Goal: Task Accomplishment & Management: Use online tool/utility

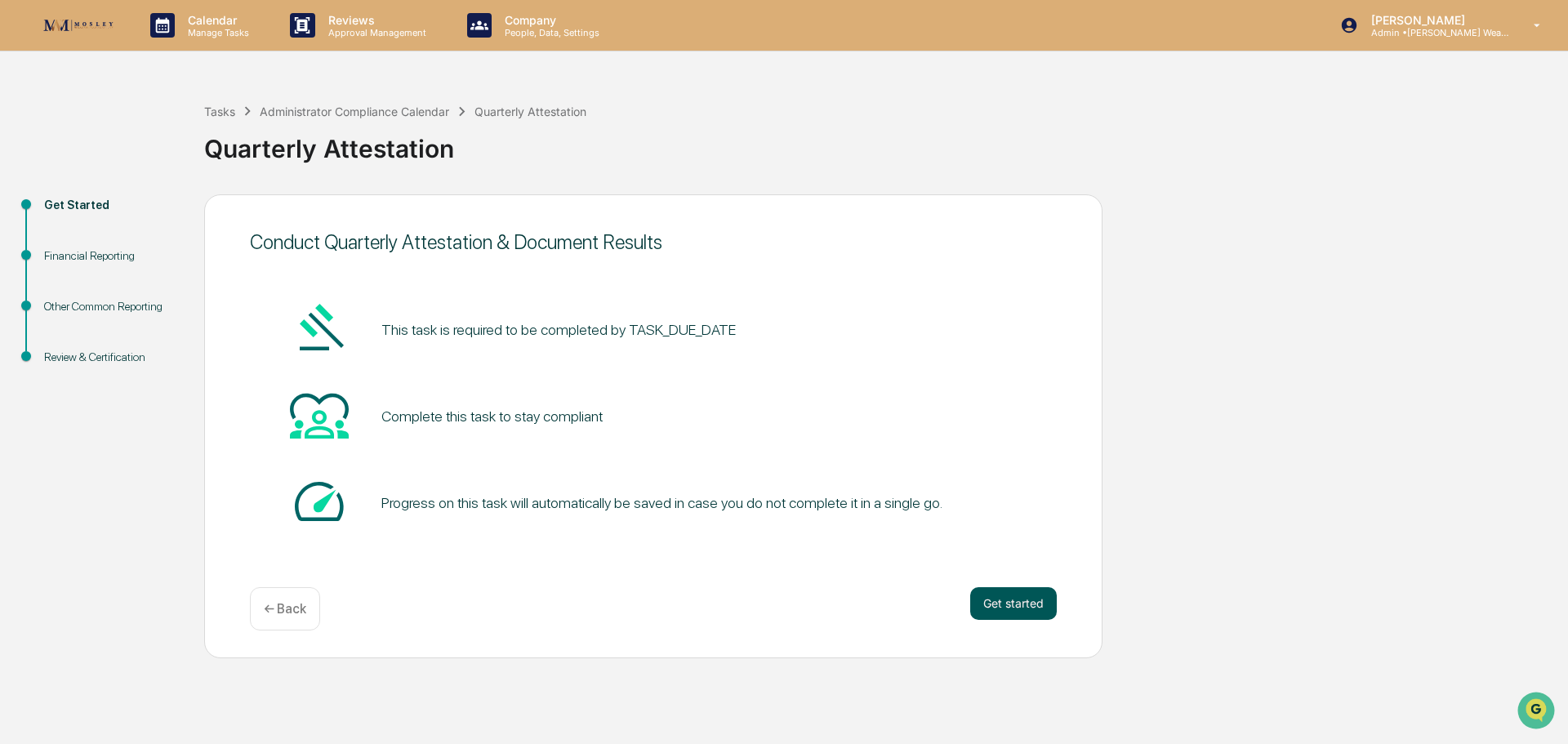
click at [1012, 593] on button "Get started" at bounding box center [1013, 604] width 87 height 33
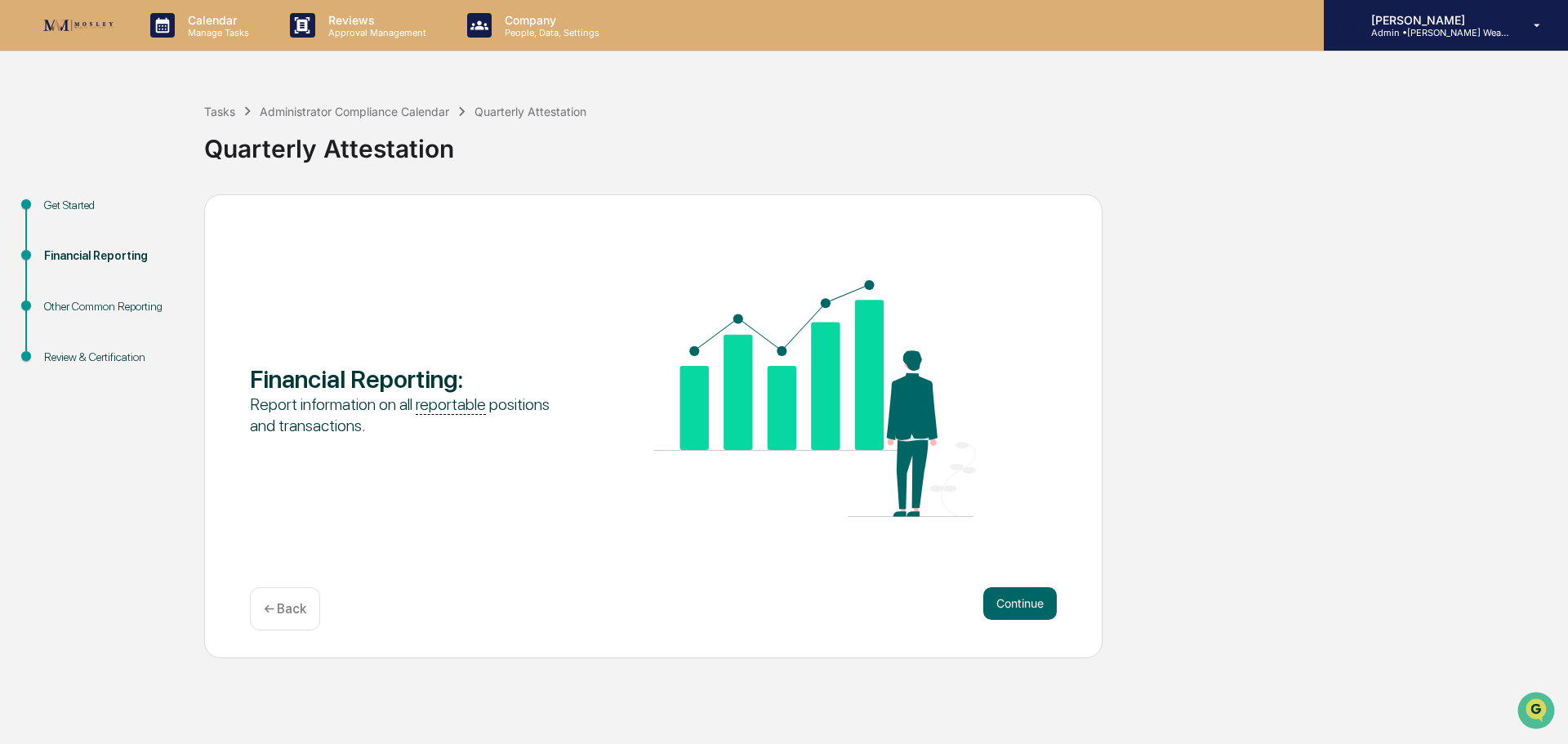
click at [1454, 28] on p "Admin • Mosley Wealth" at bounding box center [1434, 32] width 152 height 11
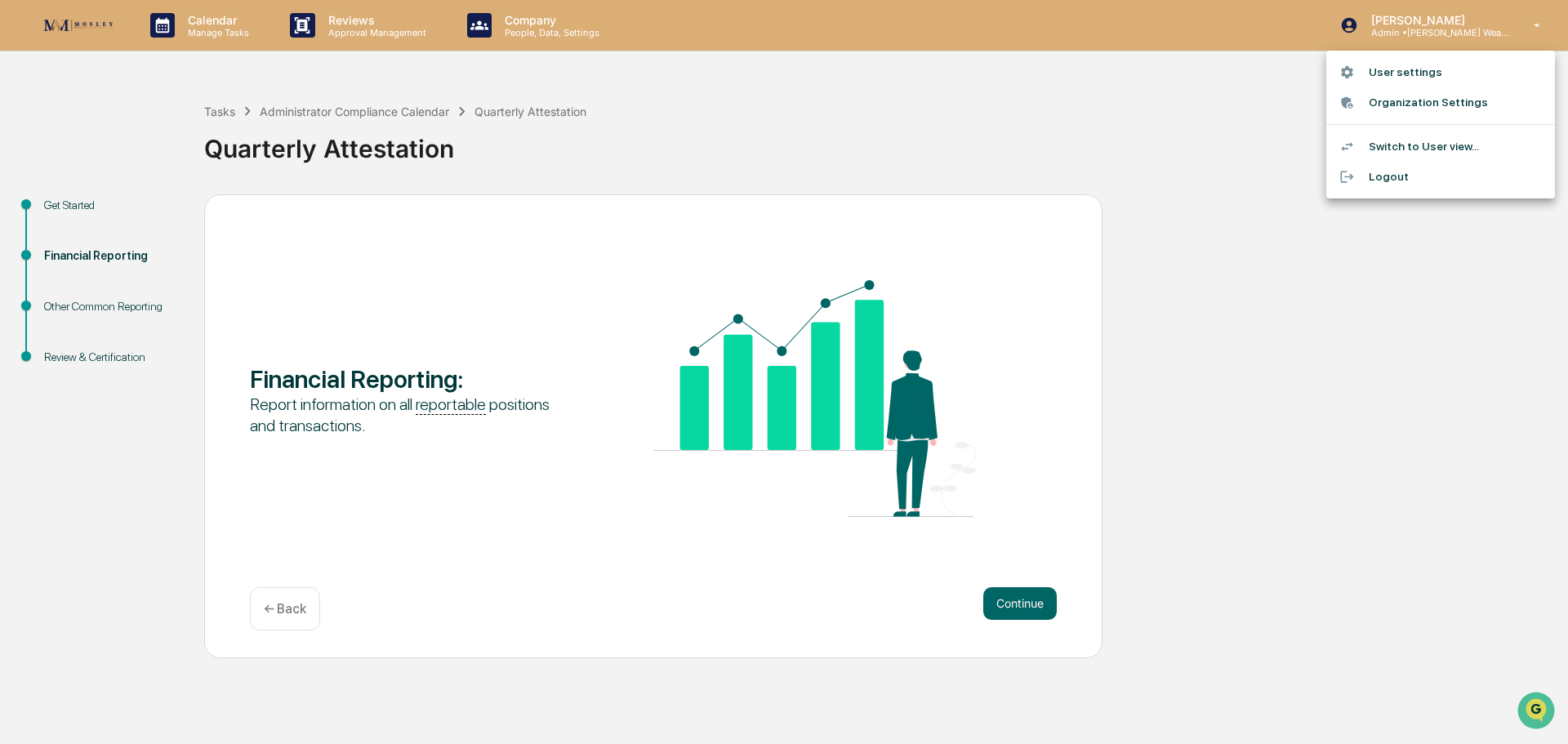
click at [1511, 264] on div at bounding box center [784, 372] width 1568 height 744
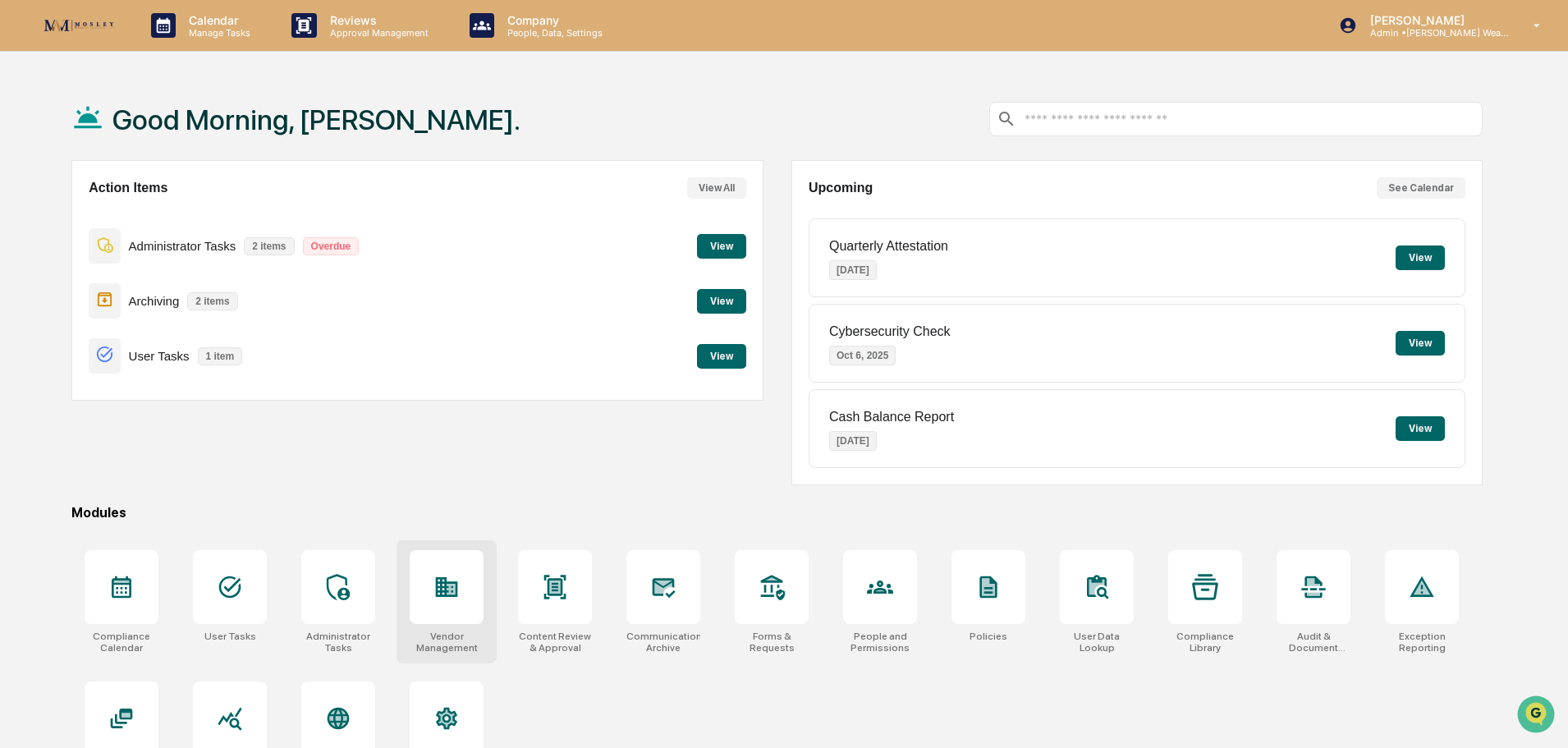
click at [447, 594] on icon at bounding box center [447, 586] width 22 height 20
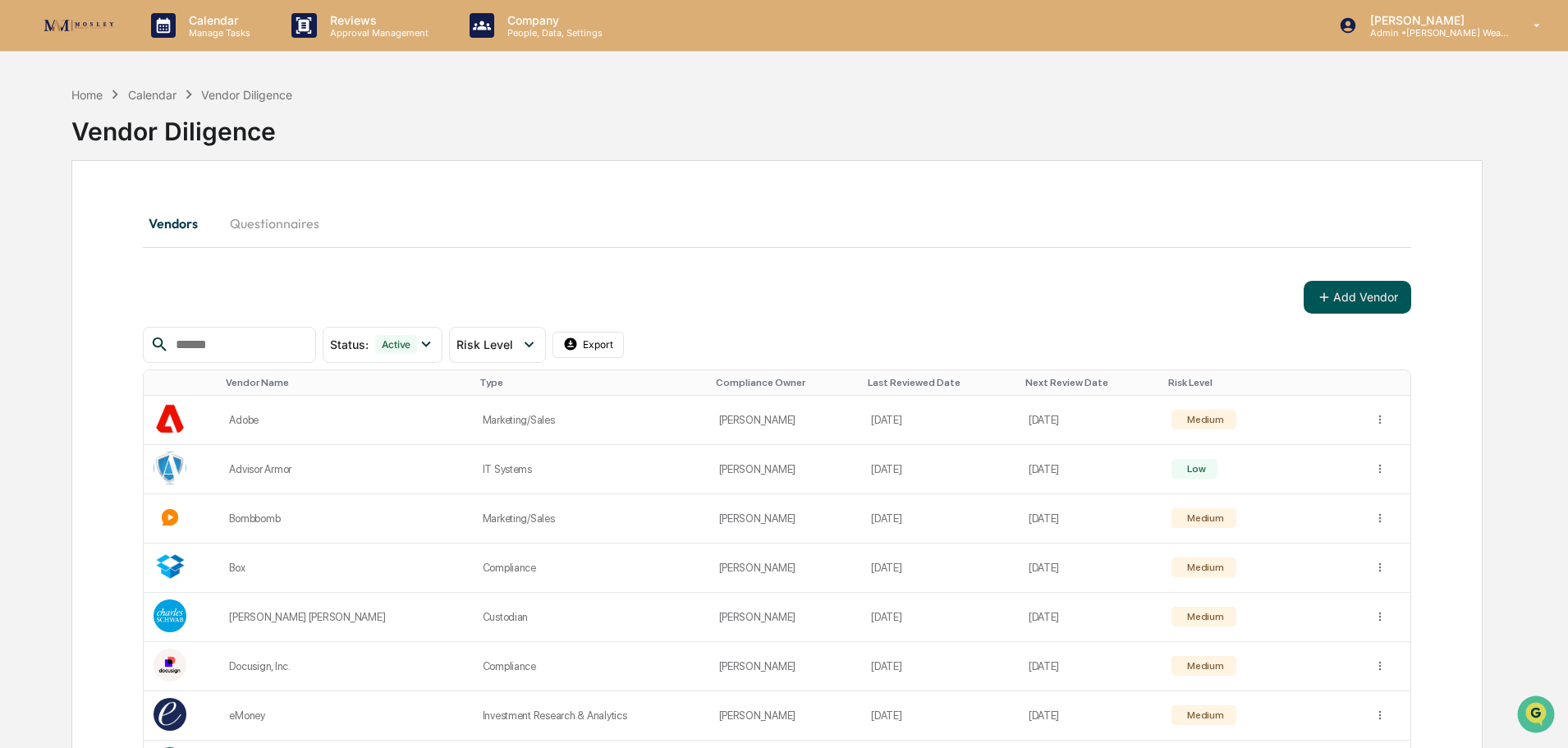
click at [1366, 299] on button "Add Vendor" at bounding box center [1357, 297] width 107 height 33
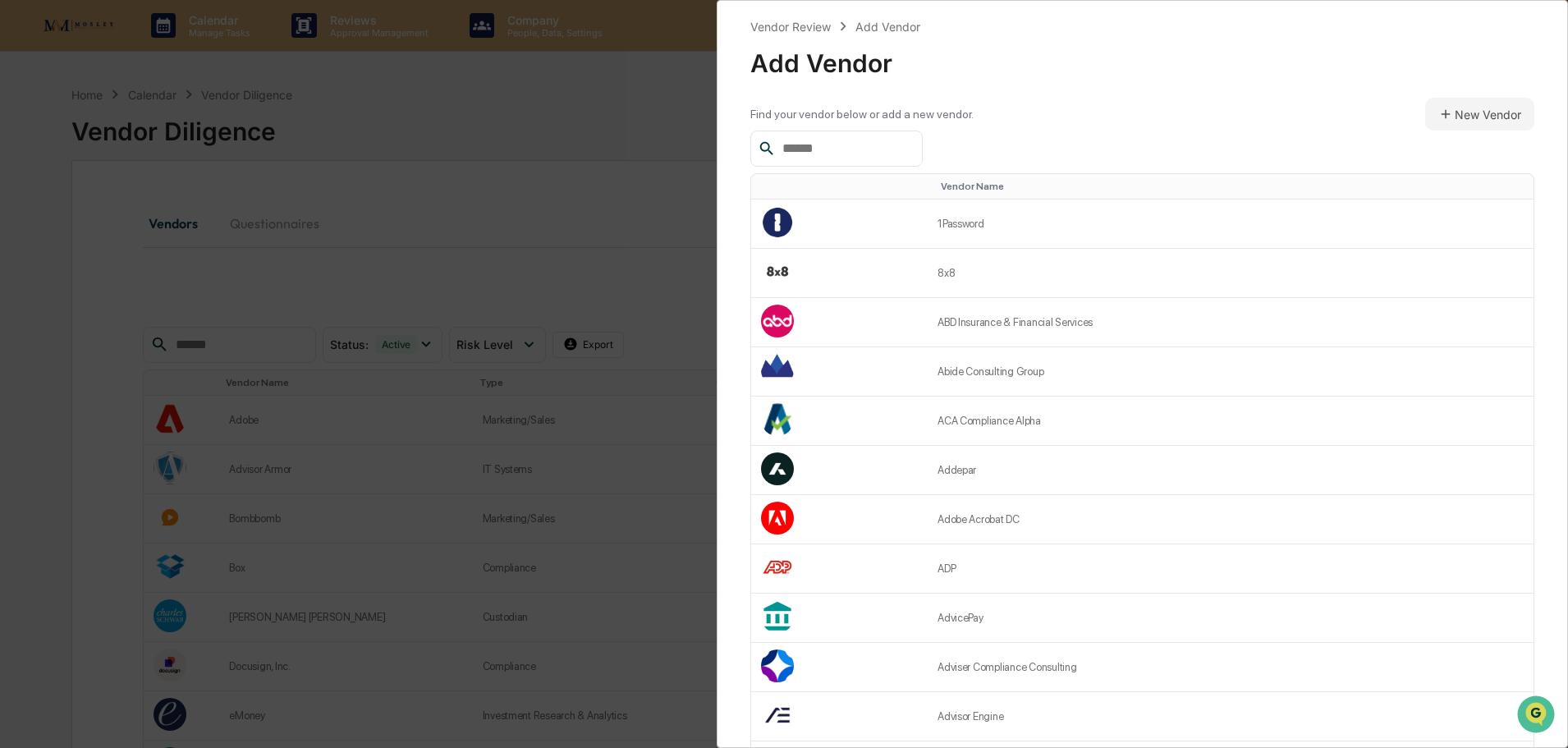
click at [901, 145] on input "text" at bounding box center [845, 149] width 139 height 22
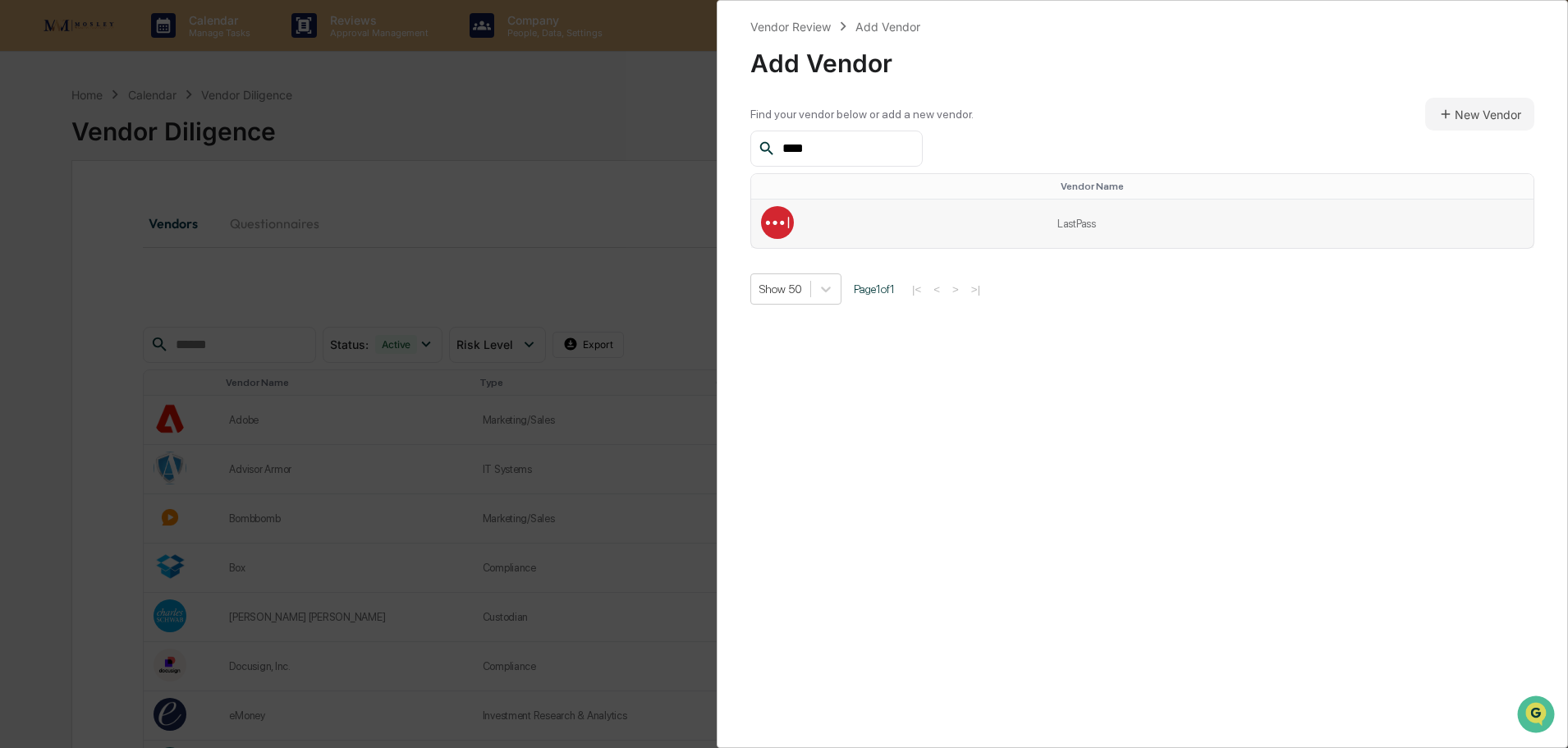
type input "****"
click at [870, 227] on td at bounding box center [899, 224] width 296 height 48
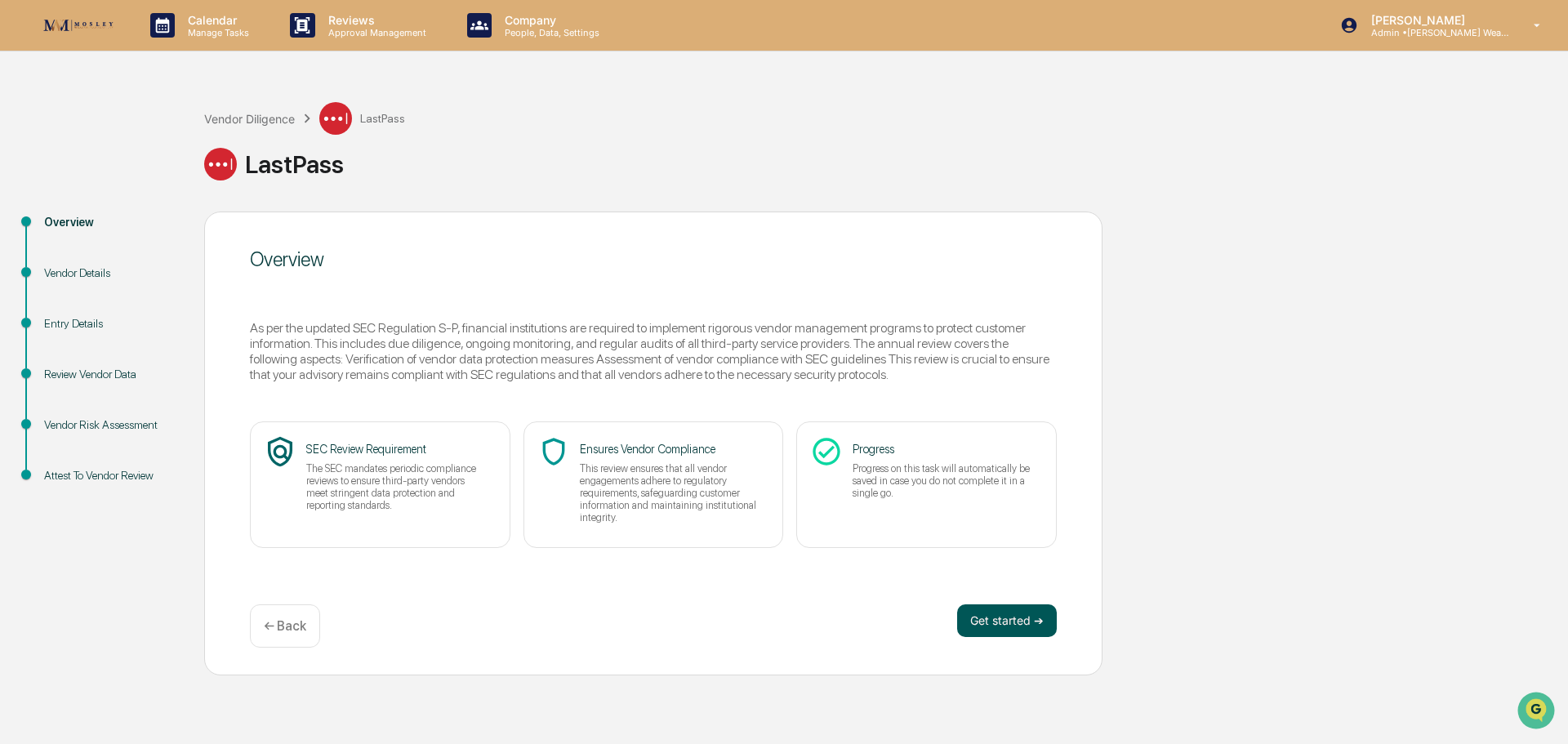
click at [1007, 619] on button "Get started ➔" at bounding box center [1007, 621] width 100 height 33
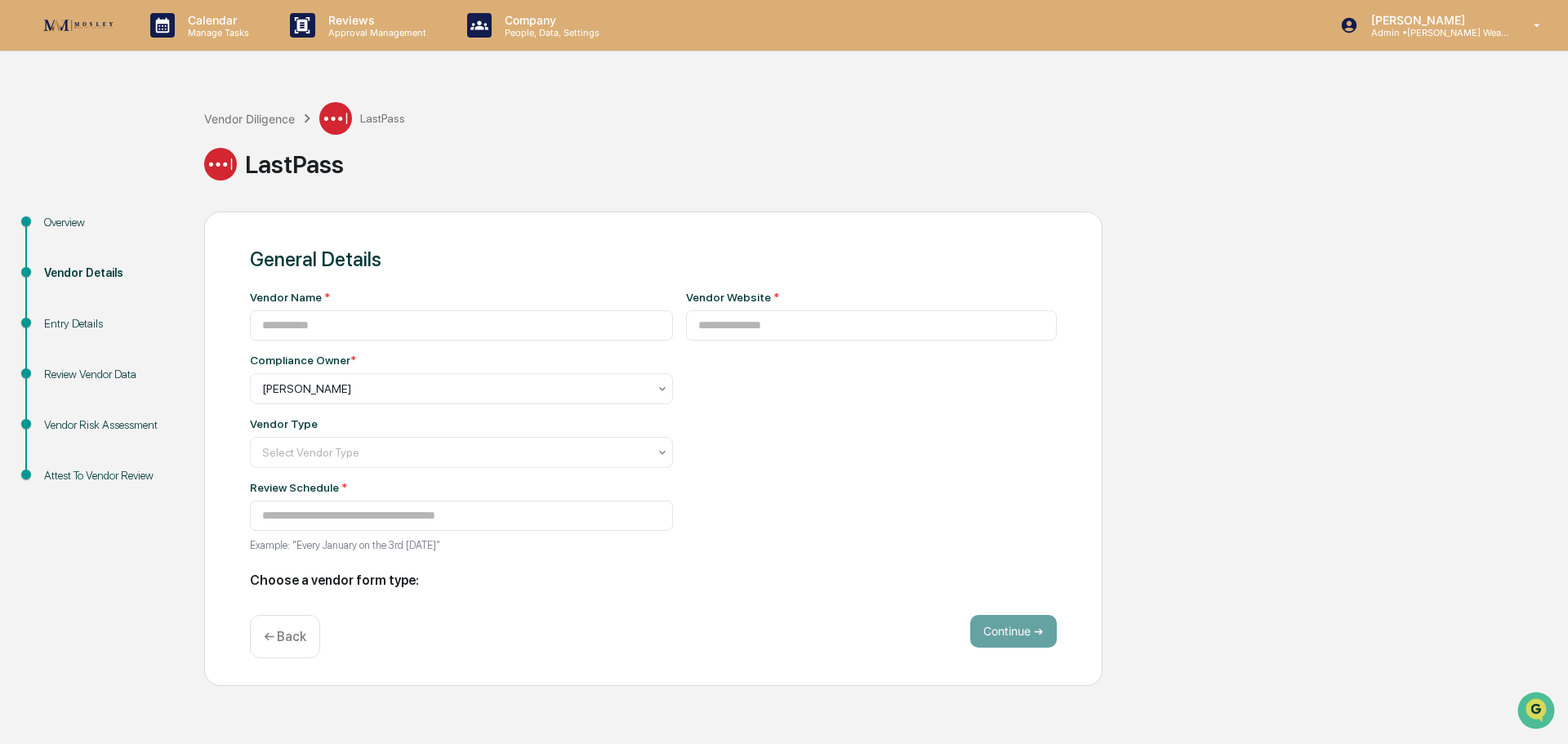
type input "********"
type input "**********"
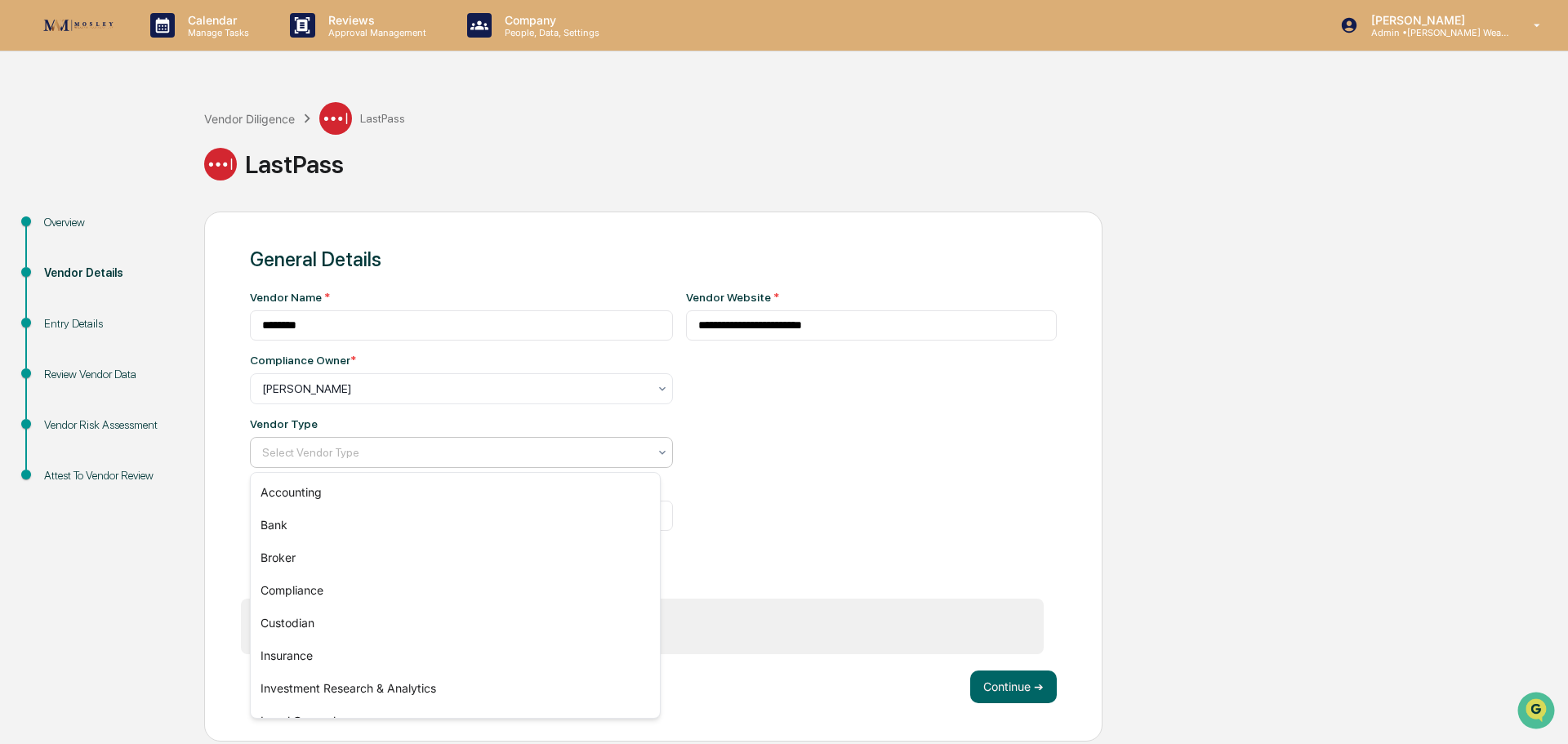
click at [636, 445] on div at bounding box center [455, 452] width 385 height 16
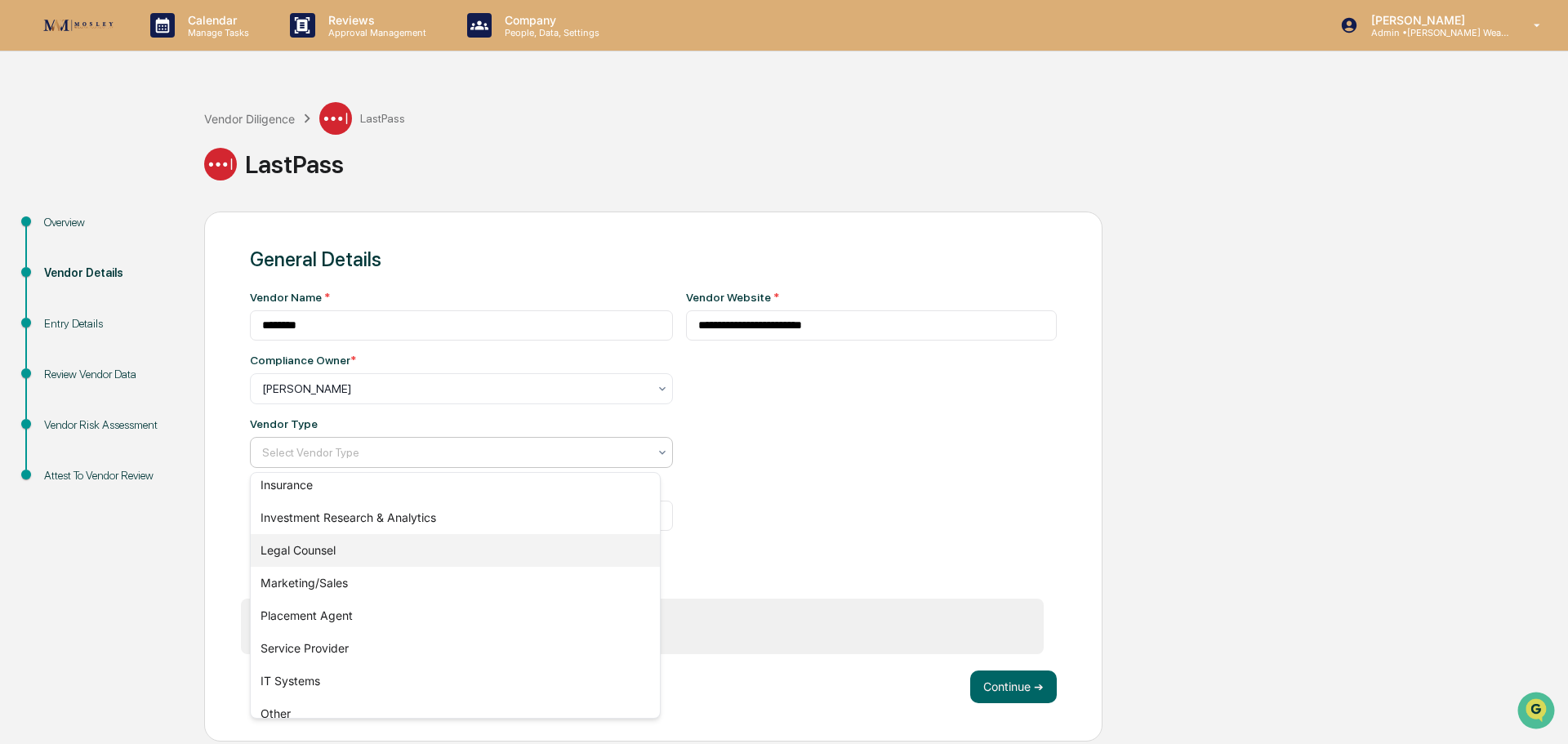
scroll to position [186, 0]
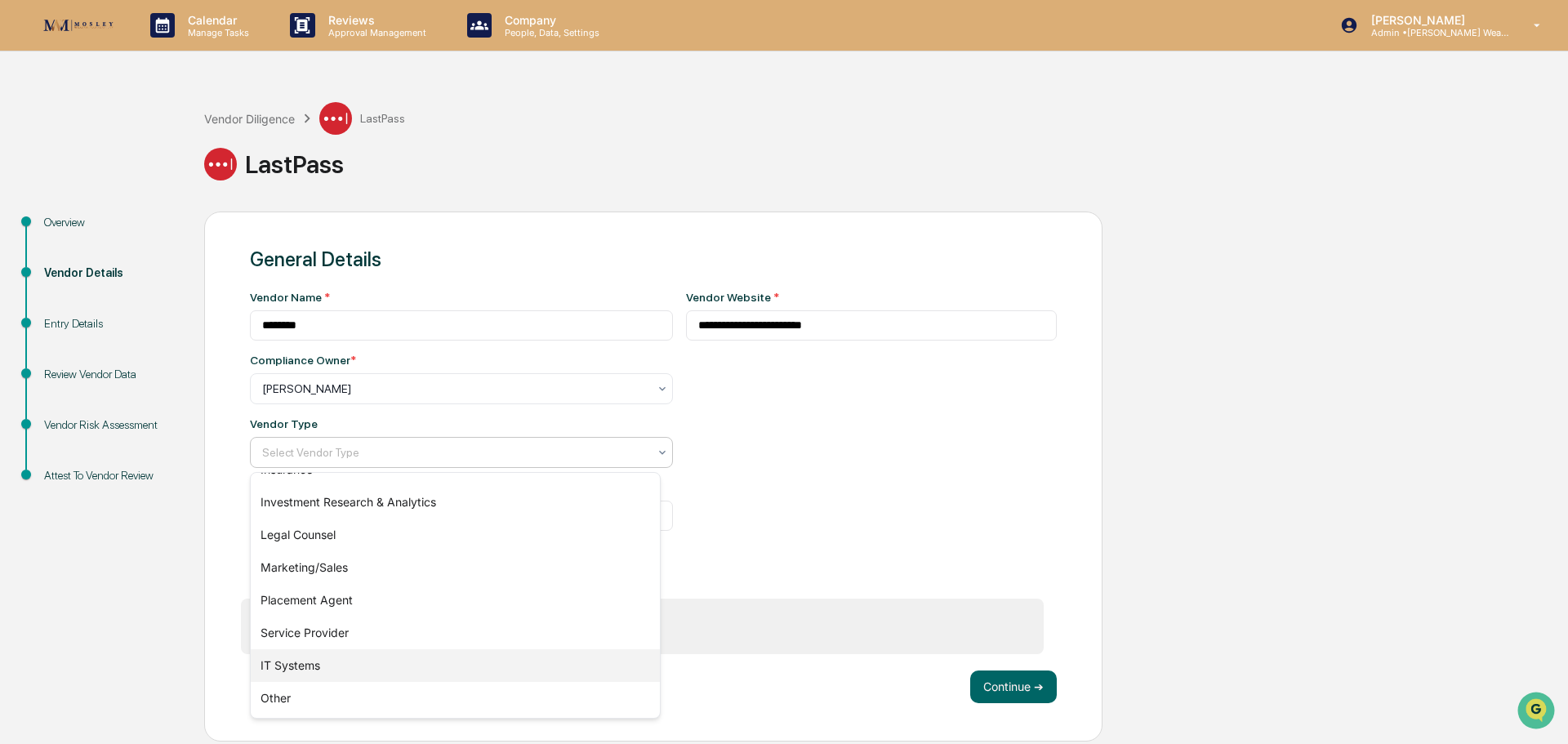
click at [570, 671] on div "IT Systems" at bounding box center [455, 666] width 409 height 33
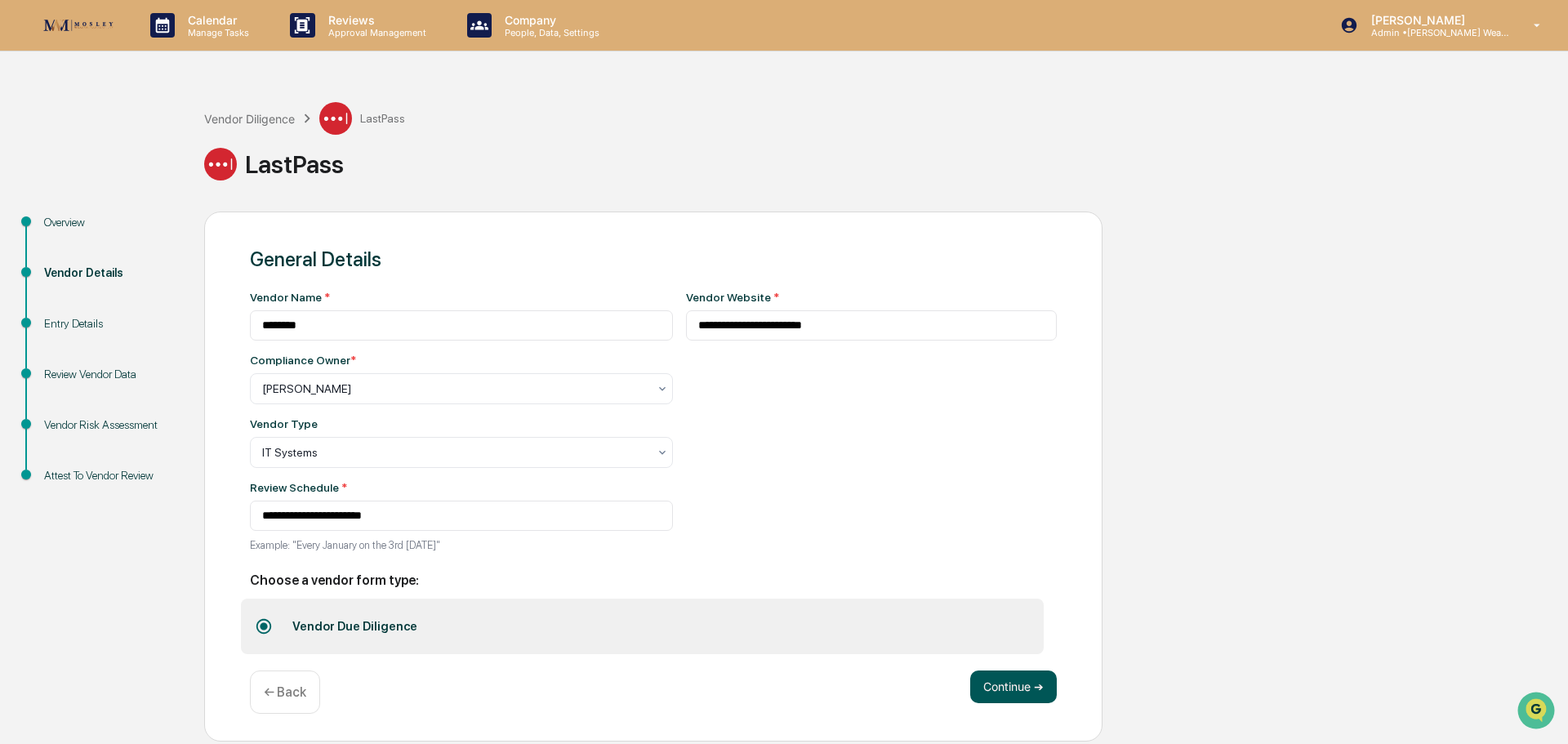
click at [1008, 686] on button "Continue ➔" at bounding box center [1013, 687] width 87 height 33
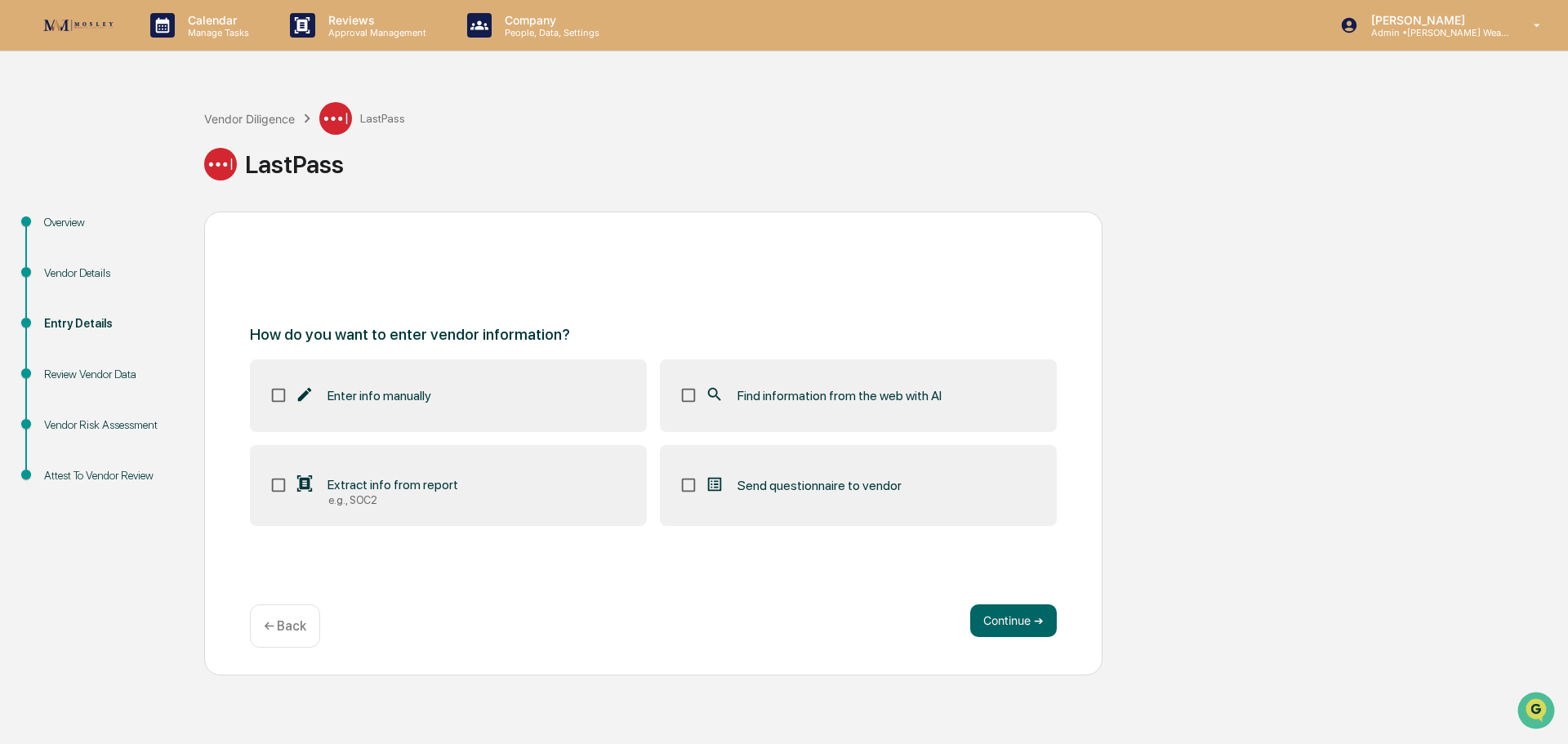
click at [831, 409] on label "Find information from the web with AI" at bounding box center [858, 396] width 397 height 72
click at [986, 609] on button "Continue ➔" at bounding box center [1013, 621] width 87 height 33
